Goal: Information Seeking & Learning: Check status

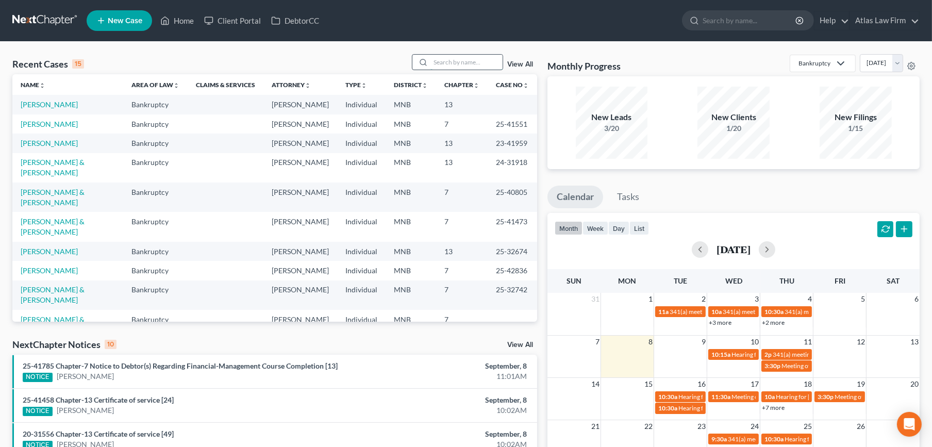
click at [479, 62] on input "search" at bounding box center [466, 62] width 72 height 15
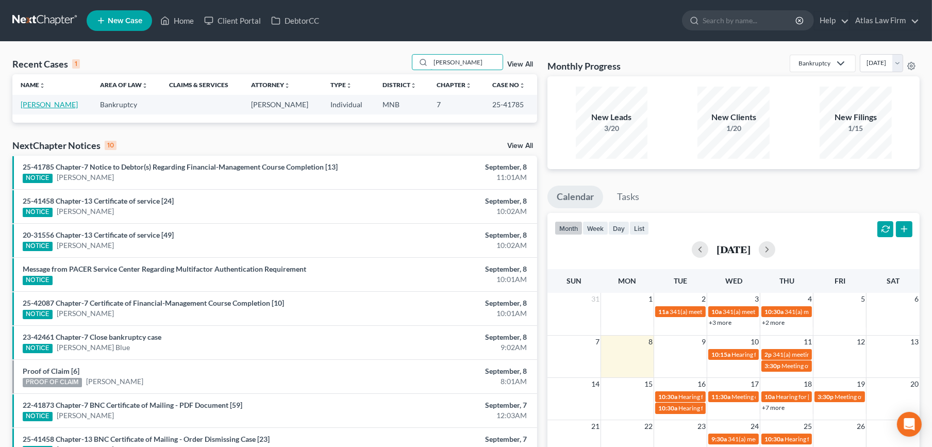
type input "widell"
click at [47, 101] on link "[PERSON_NAME]" at bounding box center [49, 104] width 57 height 9
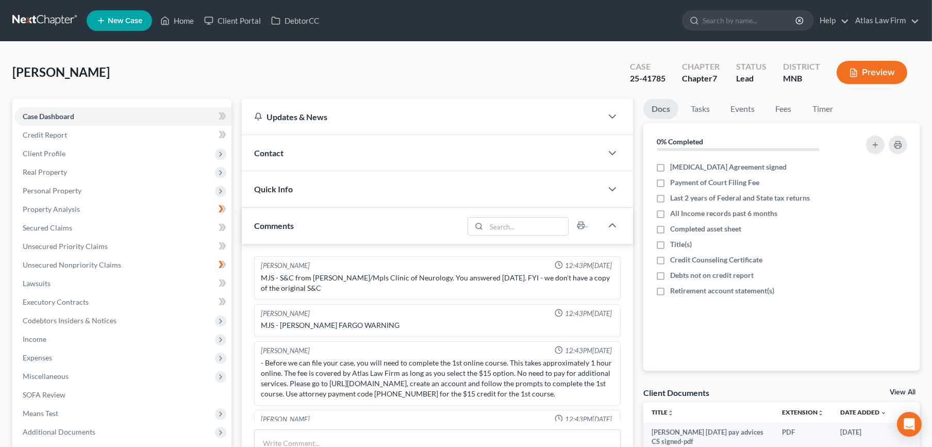
scroll to position [593, 0]
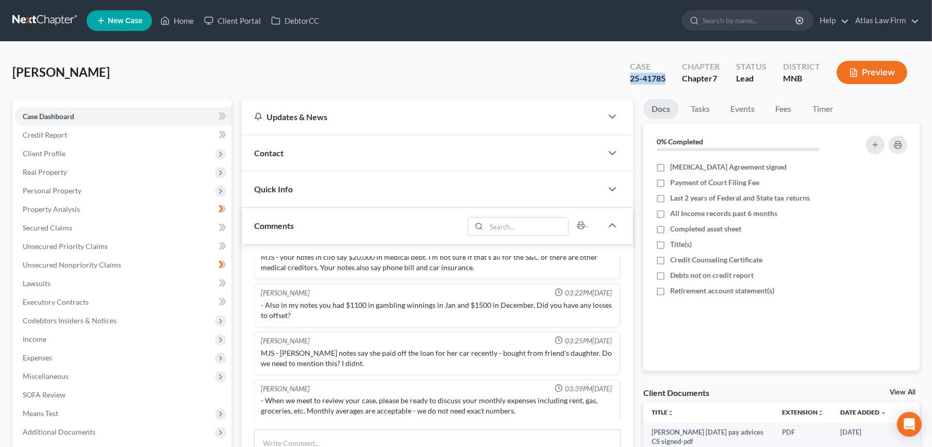
drag, startPoint x: 668, startPoint y: 75, endPoint x: 631, endPoint y: 84, distance: 38.7
click at [631, 84] on div "Case 25-41785" at bounding box center [647, 73] width 52 height 30
copy div "25-41785"
click at [60, 25] on link at bounding box center [45, 20] width 66 height 19
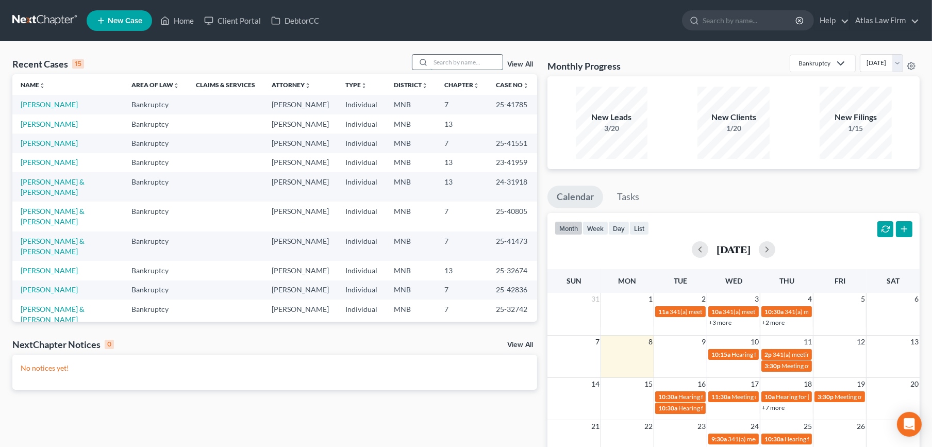
click at [468, 69] on input "search" at bounding box center [466, 62] width 72 height 15
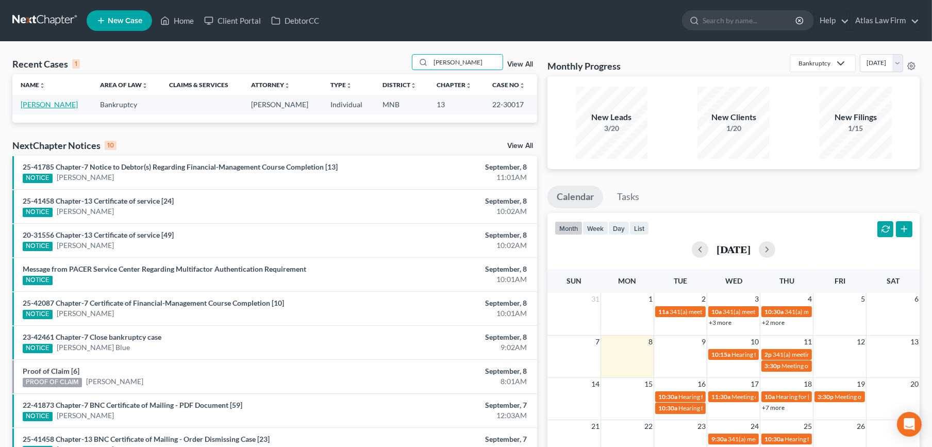
type input "sieg"
click at [68, 107] on link "[PERSON_NAME]" at bounding box center [49, 104] width 57 height 9
click at [55, 107] on link "[PERSON_NAME]" at bounding box center [49, 104] width 57 height 9
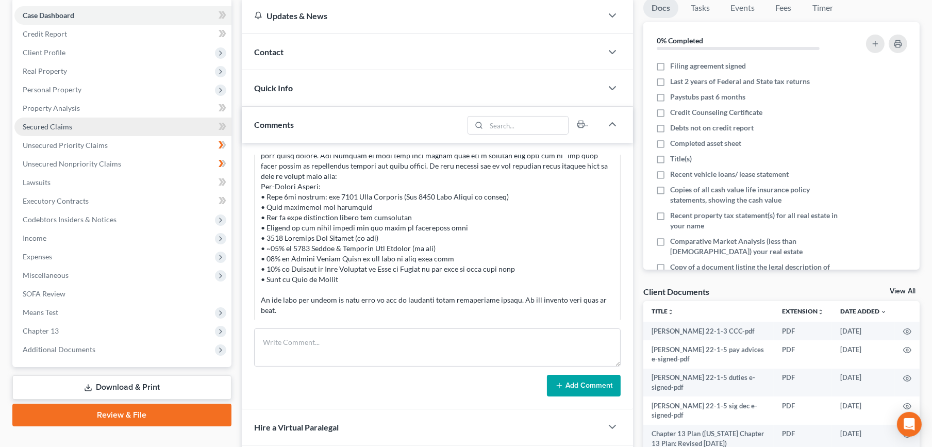
scroll to position [229, 0]
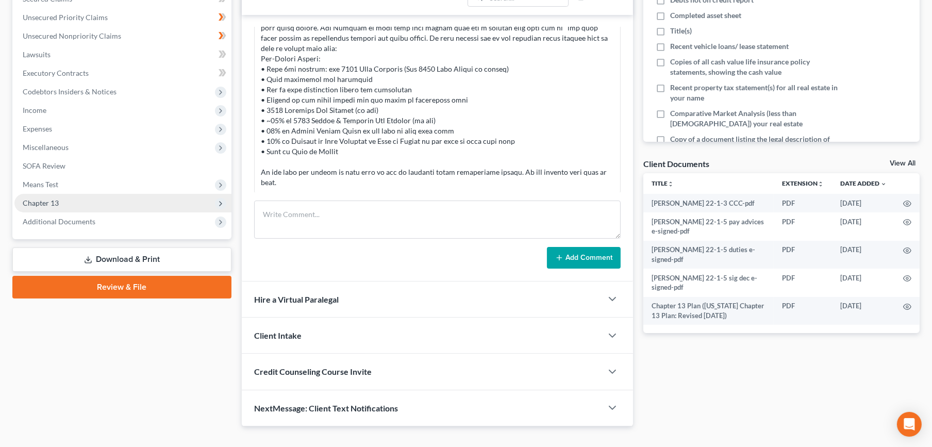
click at [74, 201] on span "Chapter 13" at bounding box center [122, 203] width 217 height 19
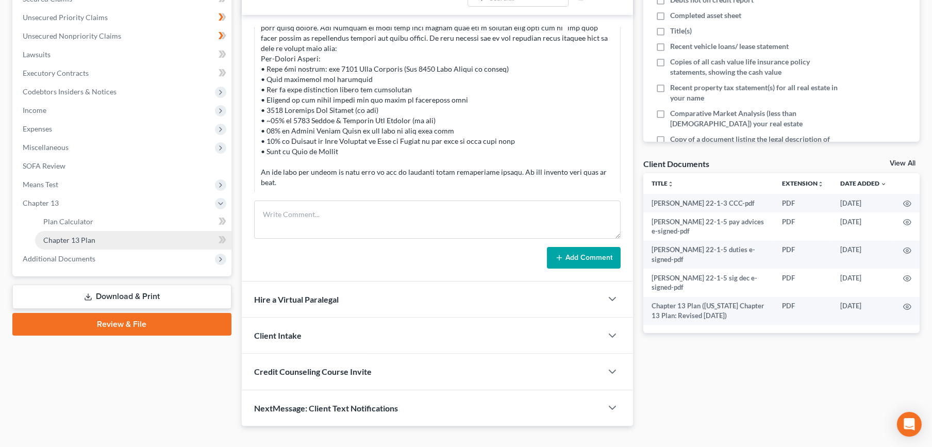
click at [81, 247] on link "Chapter 13 Plan" at bounding box center [133, 240] width 196 height 19
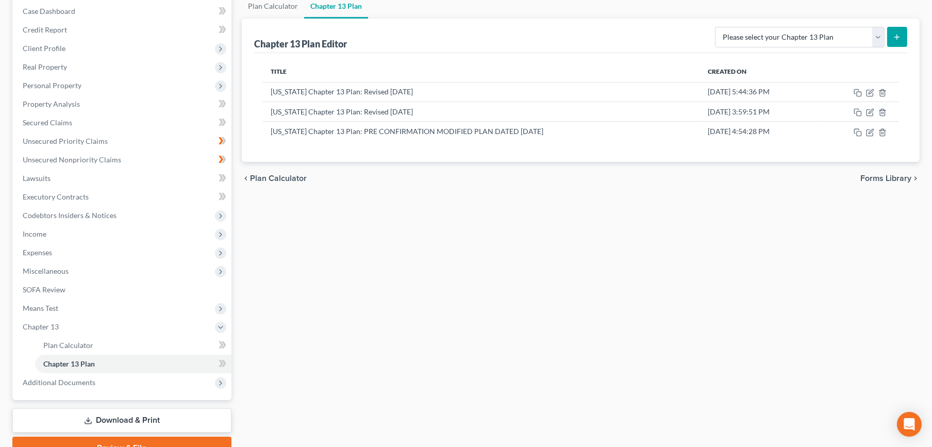
scroll to position [155, 0]
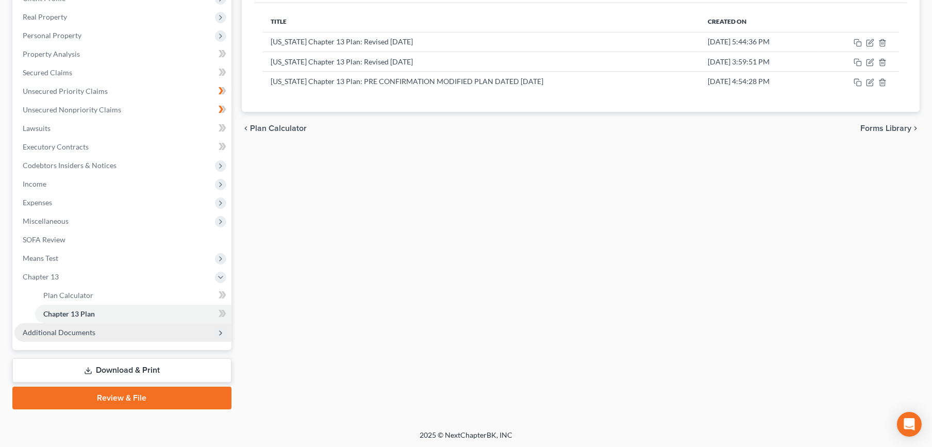
click at [87, 334] on span "Additional Documents" at bounding box center [59, 332] width 73 height 9
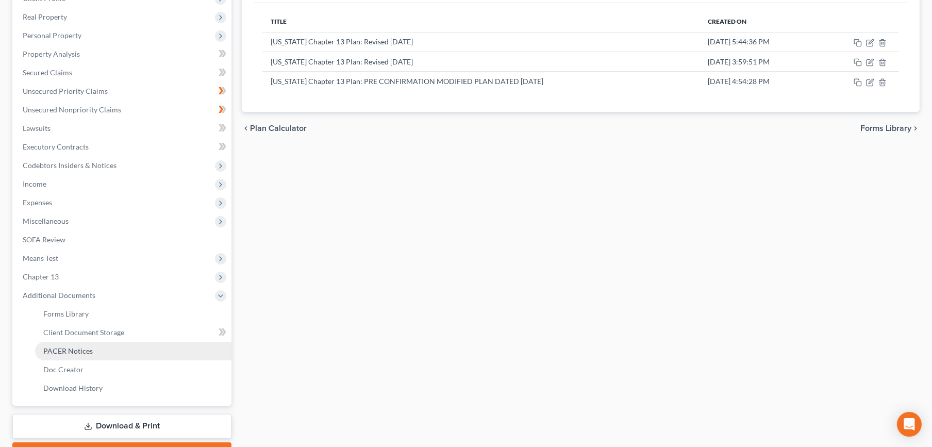
click at [87, 346] on span "PACER Notices" at bounding box center [67, 350] width 49 height 9
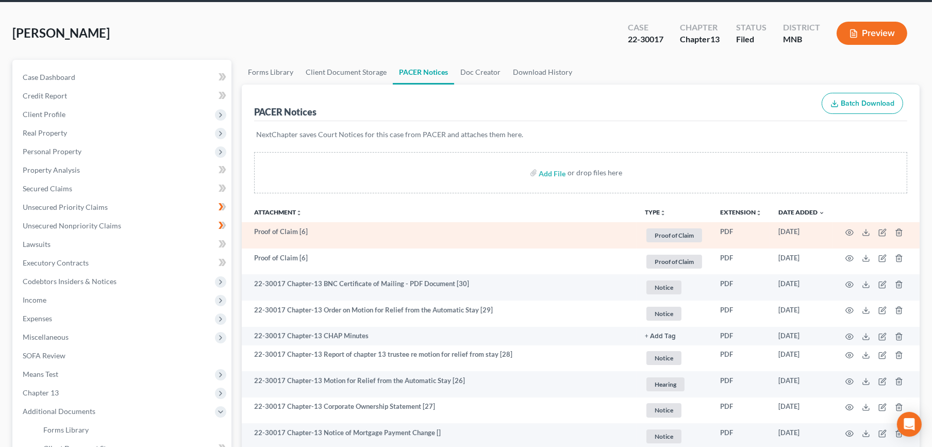
scroll to position [57, 0]
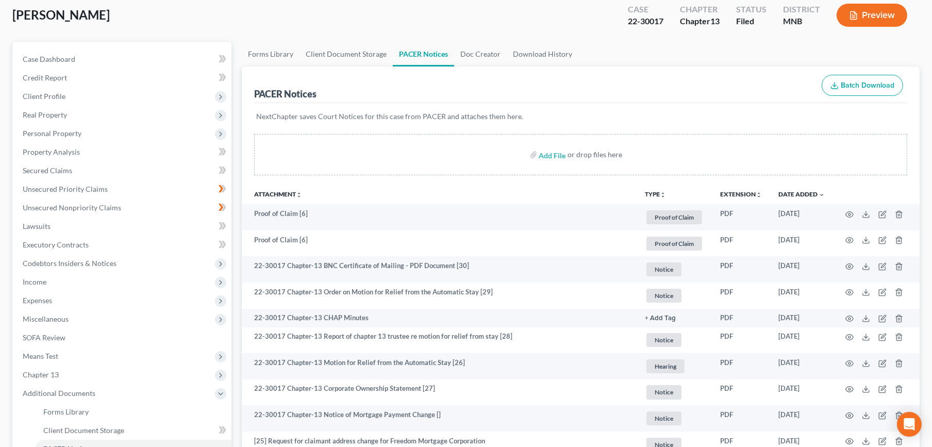
click at [657, 192] on button "TYPE unfold_more" at bounding box center [655, 194] width 21 height 7
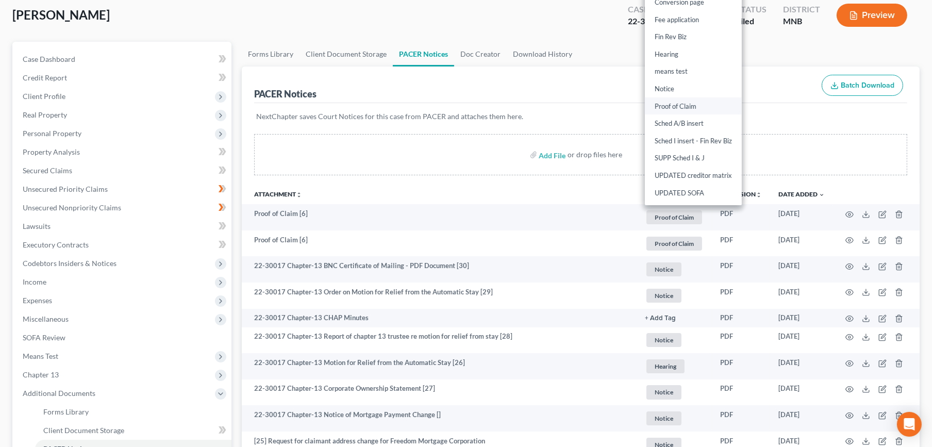
click at [663, 104] on link "Proof of Claim" at bounding box center [693, 106] width 97 height 18
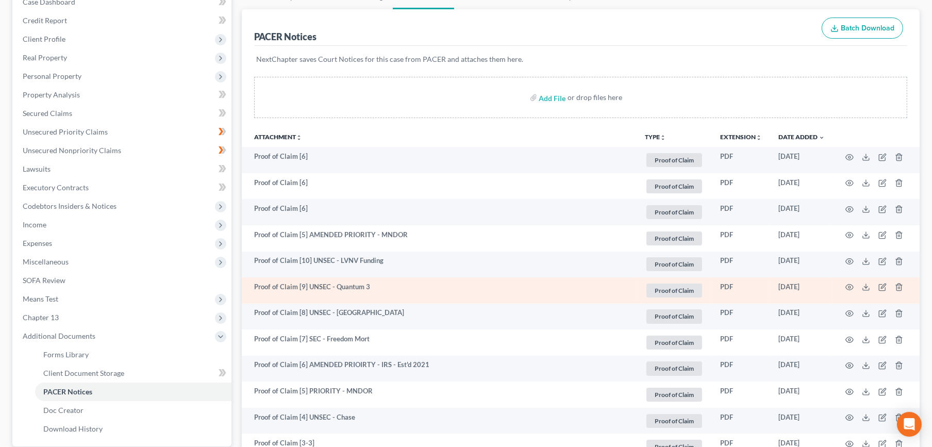
scroll to position [172, 0]
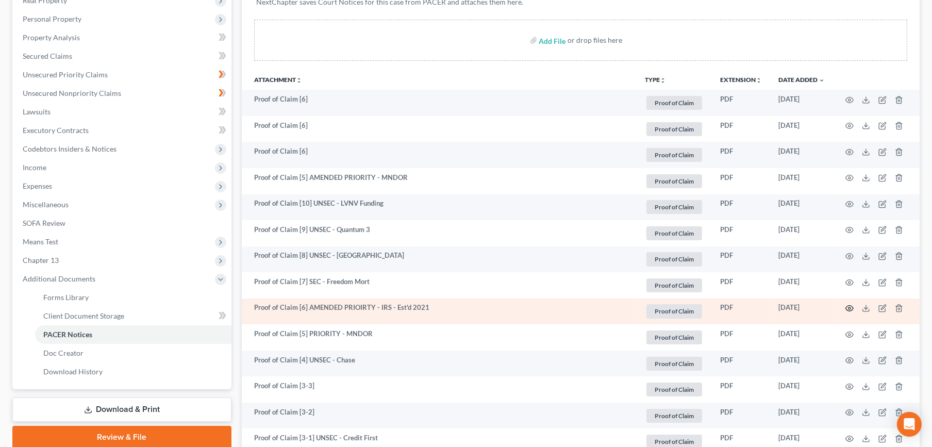
click at [846, 308] on icon "button" at bounding box center [850, 309] width 8 height 6
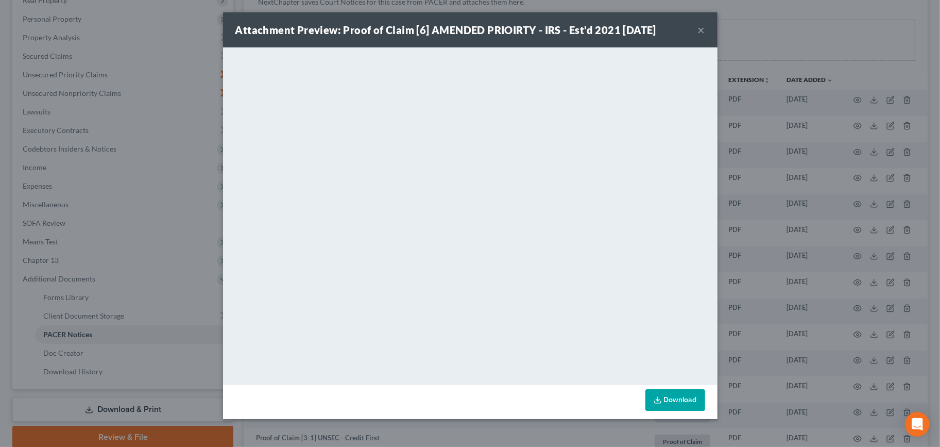
click at [699, 30] on button "×" at bounding box center [701, 30] width 7 height 12
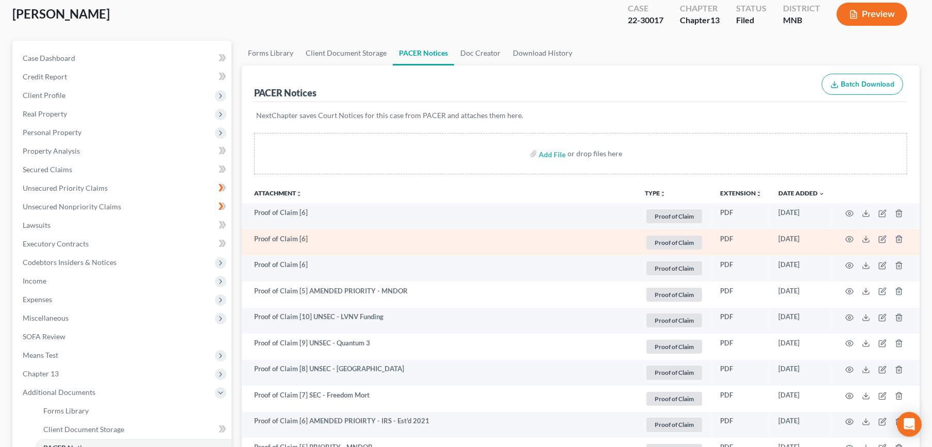
scroll to position [57, 0]
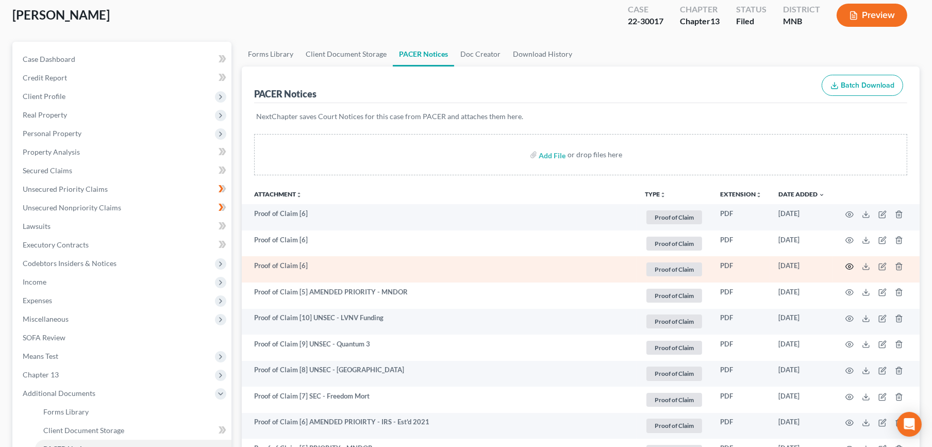
click at [850, 267] on icon "button" at bounding box center [849, 266] width 8 height 8
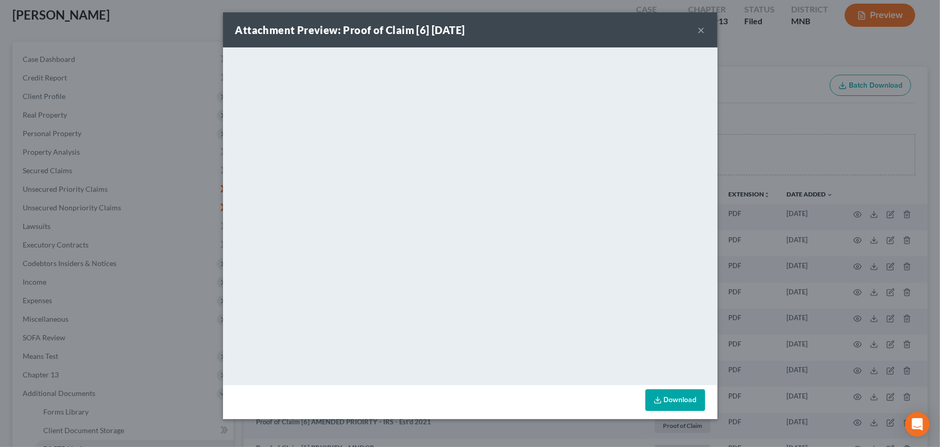
click at [701, 32] on button "×" at bounding box center [701, 30] width 7 height 12
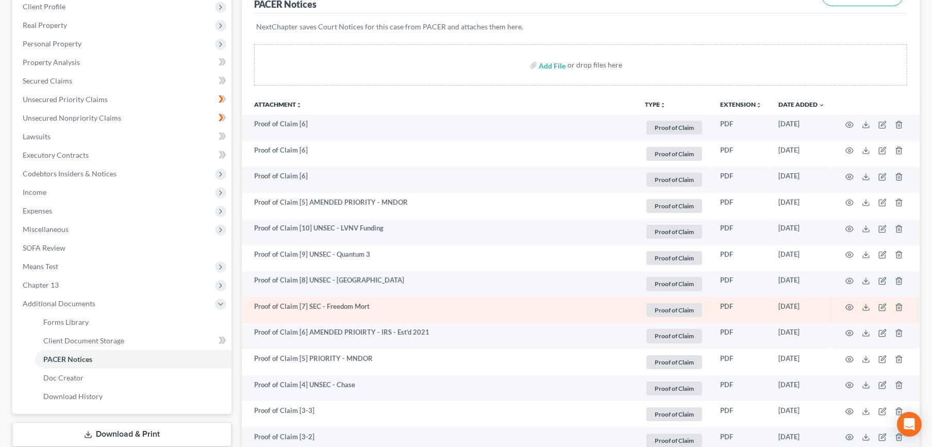
scroll to position [172, 0]
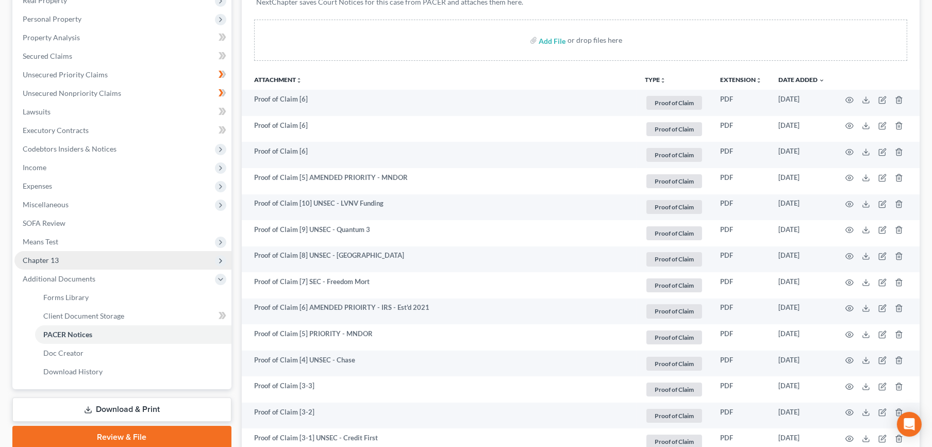
click at [126, 260] on span "Chapter 13" at bounding box center [122, 260] width 217 height 19
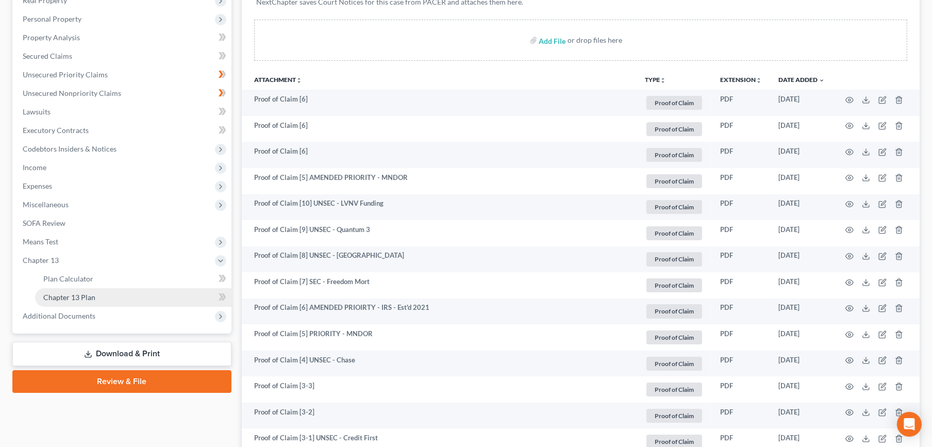
click at [129, 299] on link "Chapter 13 Plan" at bounding box center [133, 297] width 196 height 19
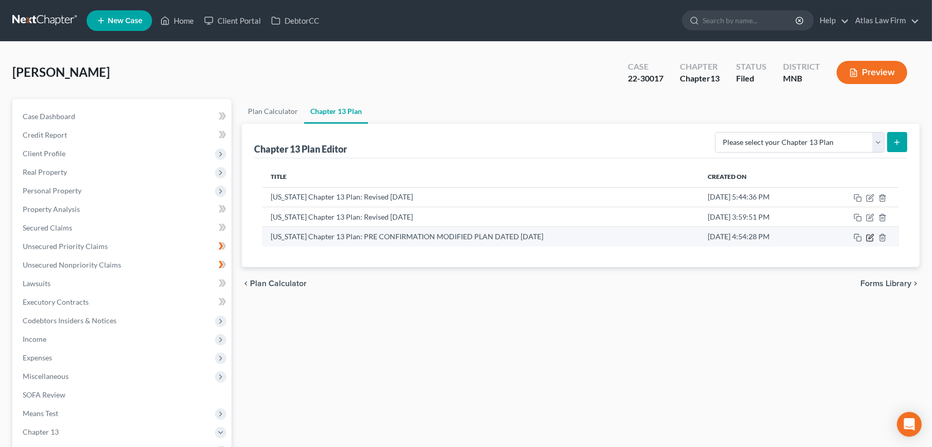
click at [868, 238] on icon "button" at bounding box center [870, 237] width 8 height 8
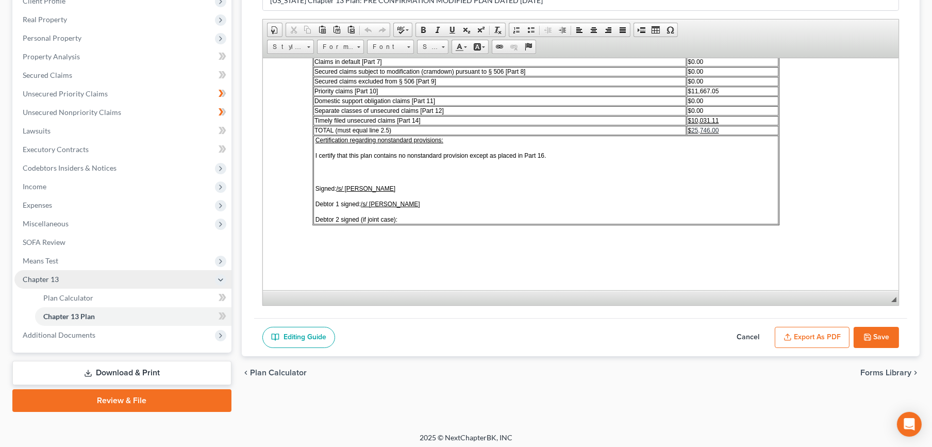
scroll to position [155, 0]
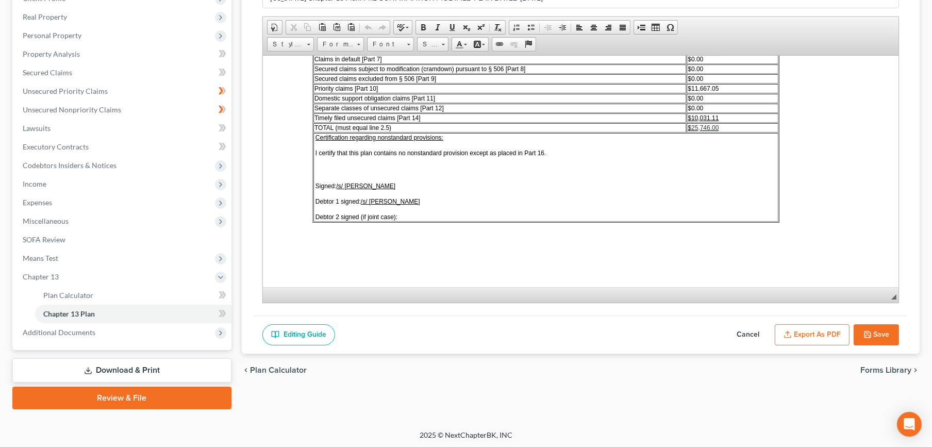
click at [741, 328] on button "Cancel" at bounding box center [747, 335] width 45 height 22
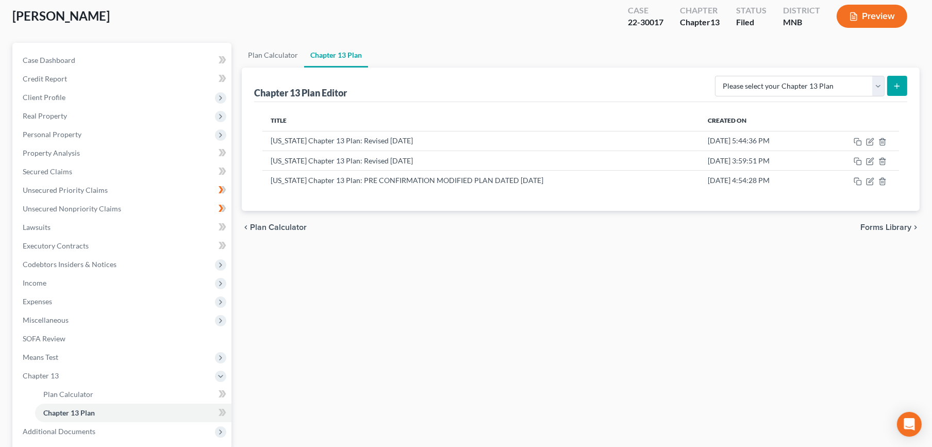
scroll to position [0, 0]
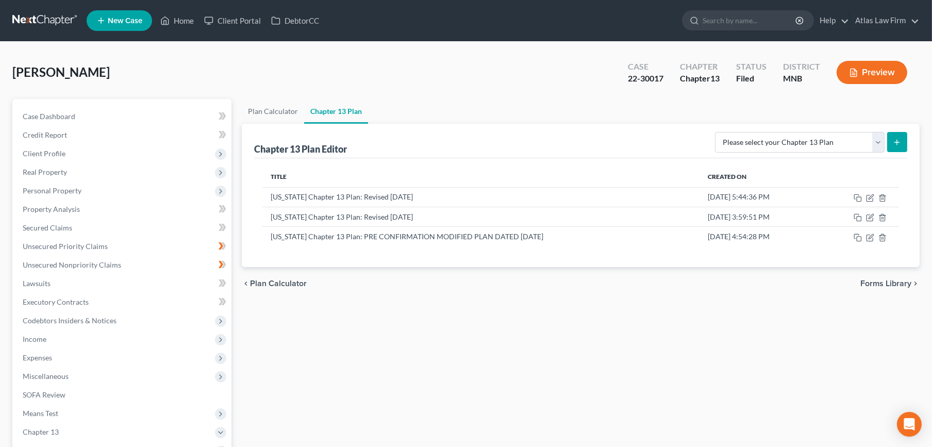
click at [56, 20] on link at bounding box center [45, 20] width 66 height 19
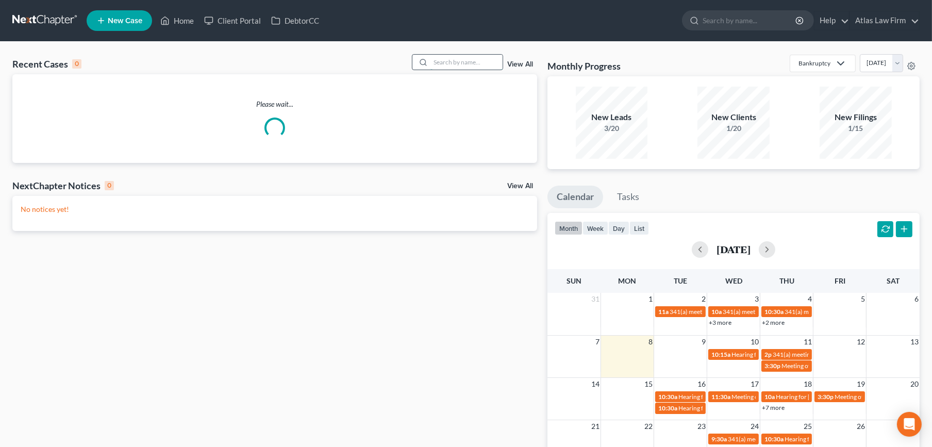
click at [462, 60] on input "search" at bounding box center [466, 62] width 72 height 15
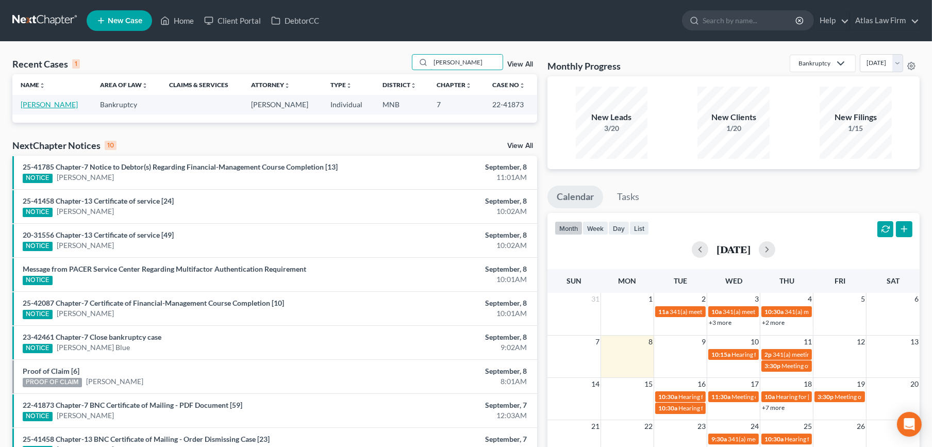
type input "[PERSON_NAME]"
click at [45, 106] on link "[PERSON_NAME]" at bounding box center [49, 104] width 57 height 9
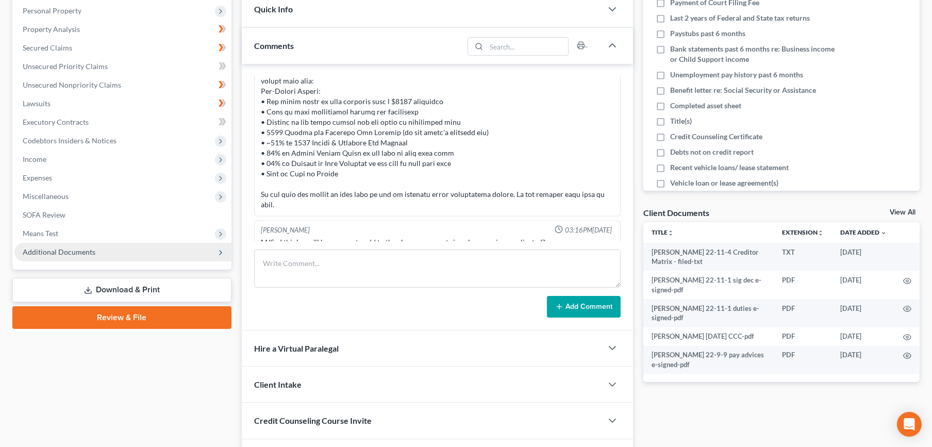
scroll to position [246, 0]
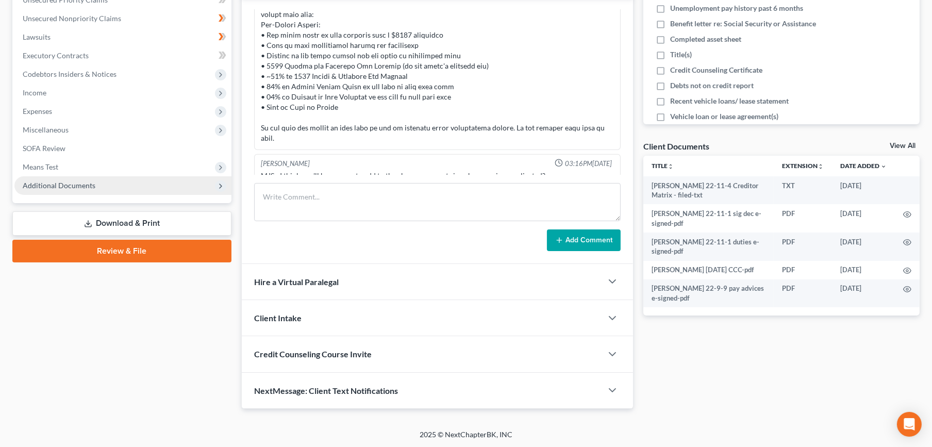
click at [89, 182] on span "Additional Documents" at bounding box center [59, 185] width 73 height 9
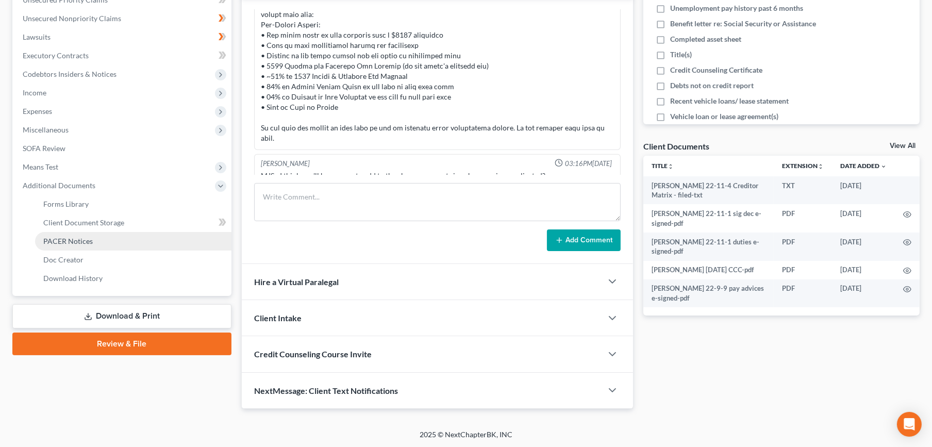
click at [90, 240] on span "PACER Notices" at bounding box center [67, 240] width 49 height 9
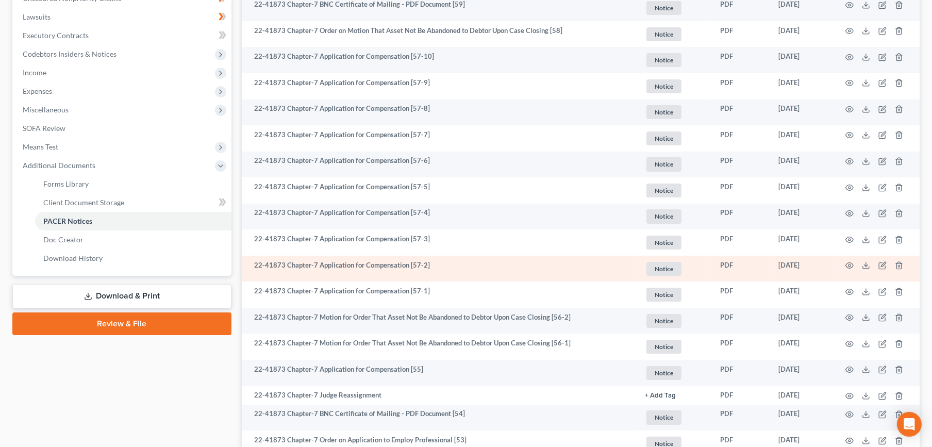
scroll to position [286, 0]
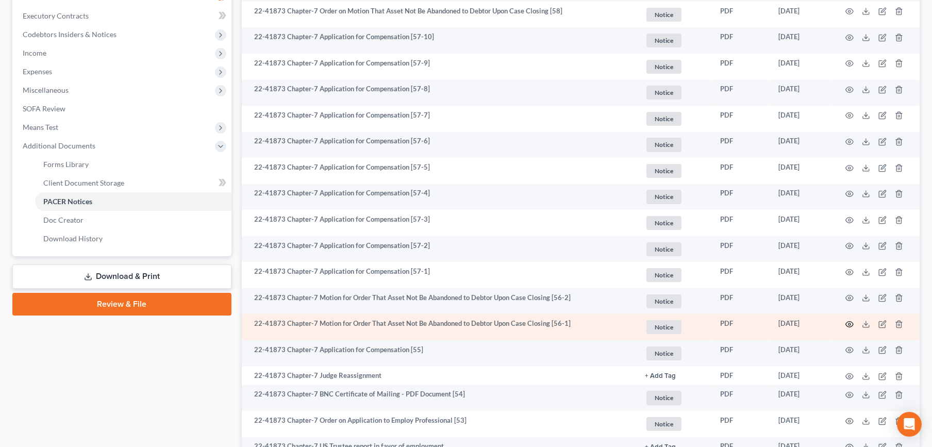
click at [849, 321] on icon "button" at bounding box center [849, 324] width 8 height 8
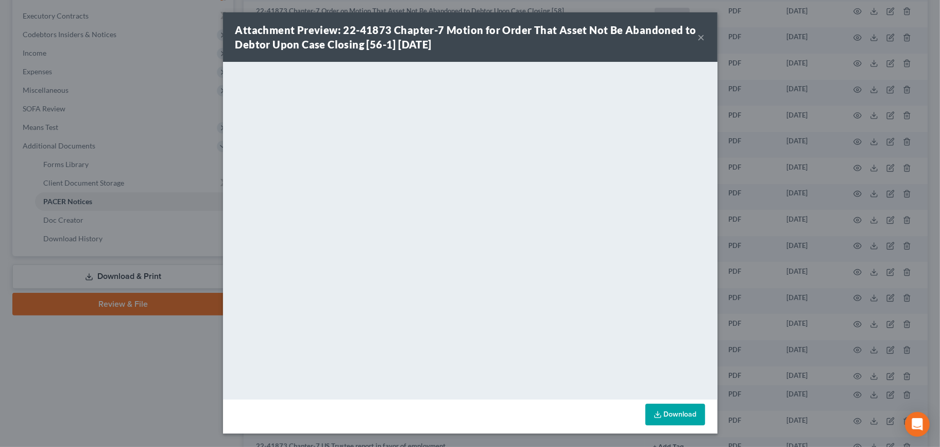
click at [698, 38] on button "×" at bounding box center [701, 37] width 7 height 12
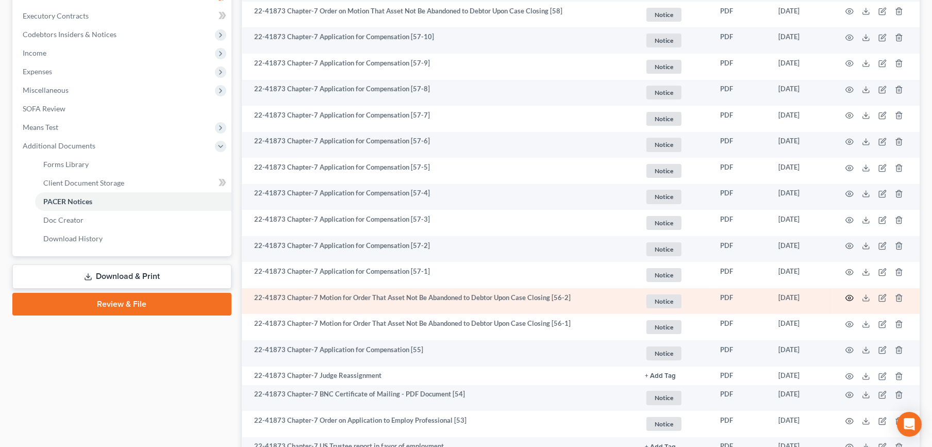
click at [847, 294] on icon "button" at bounding box center [849, 298] width 8 height 8
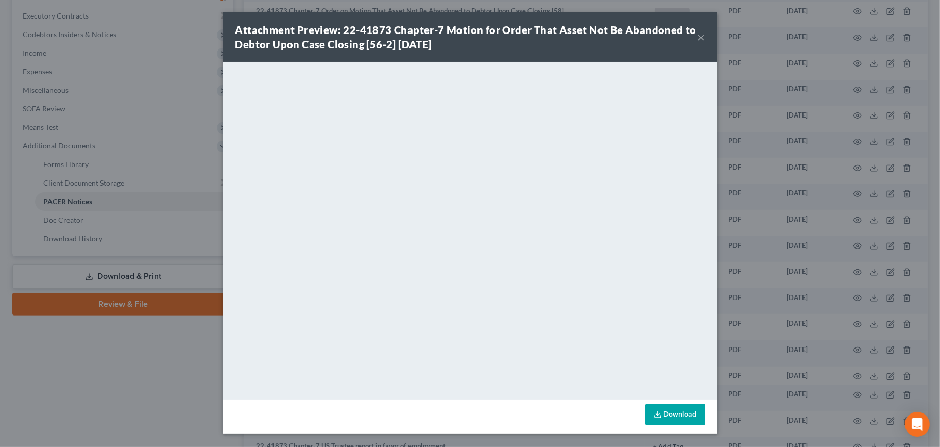
click at [703, 34] on button "×" at bounding box center [701, 37] width 7 height 12
